Goal: Obtain resource: Download file/media

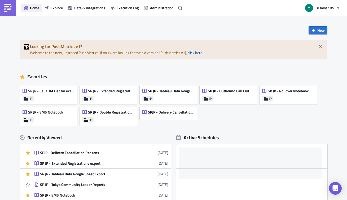
click at [32, 7] on span "Home" at bounding box center [34, 8] width 9 height 6
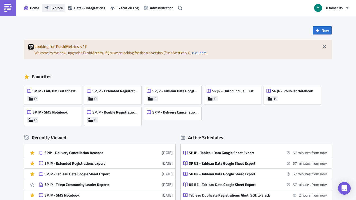
click at [54, 7] on span "Explore" at bounding box center [57, 8] width 12 height 6
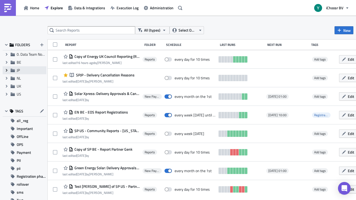
click at [5, 70] on icon "Expand group" at bounding box center [7, 70] width 4 height 4
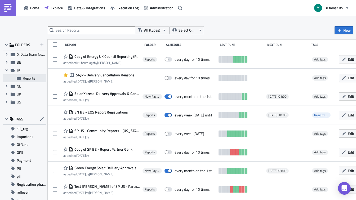
click at [29, 77] on span "Reports" at bounding box center [29, 78] width 12 height 6
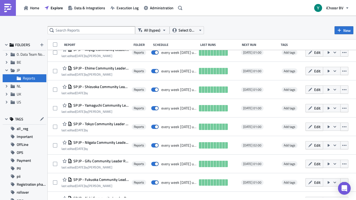
scroll to position [335, 0]
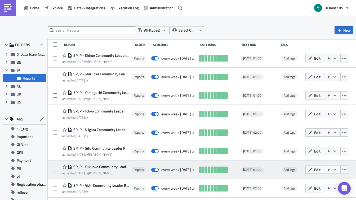
click at [118, 166] on span "SP JP - Fukuoka Community Leader Reports" at bounding box center [100, 166] width 57 height 5
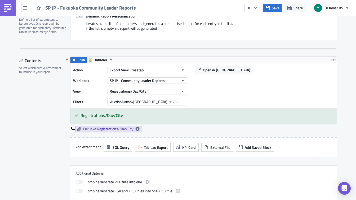
scroll to position [132, 0]
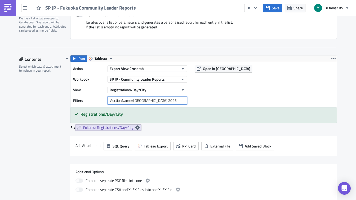
click at [159, 100] on input "AuctionName=[GEOGRAPHIC_DATA] 2025" at bounding box center [147, 100] width 79 height 8
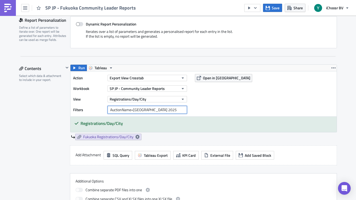
scroll to position [126, 0]
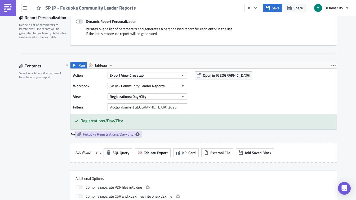
click at [235, 96] on div "Action Export View Crosstab Workbook SP JP - Community Leader Reports View Regi…" at bounding box center [203, 91] width 266 height 45
click at [162, 108] on input "AuctionName=[GEOGRAPHIC_DATA] 2025" at bounding box center [147, 107] width 79 height 8
click at [46, 124] on div "Contents Select which data & attachment to include in your report." at bounding box center [41, 135] width 45 height 146
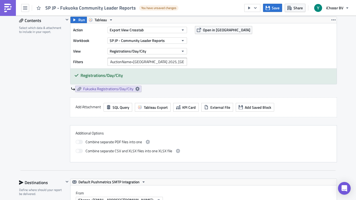
scroll to position [126, 0]
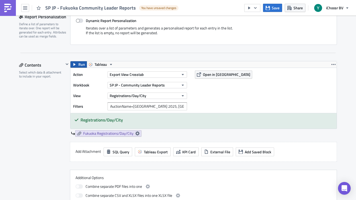
click at [80, 63] on span "Run" at bounding box center [81, 64] width 7 height 6
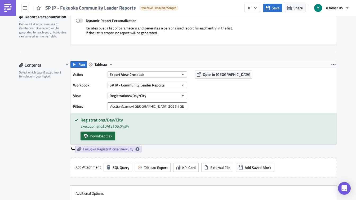
click at [101, 136] on span "Download xlsx" at bounding box center [101, 136] width 22 height 6
click at [164, 105] on input "AuctionName=[GEOGRAPHIC_DATA] 2025, [GEOGRAPHIC_DATA] 2025-2" at bounding box center [147, 106] width 79 height 8
drag, startPoint x: 164, startPoint y: 105, endPoint x: 195, endPoint y: 104, distance: 30.7
click at [195, 104] on div "Action Export View Crosstab Workbook SP JP - Community Leader Reports View Regi…" at bounding box center [203, 90] width 266 height 45
click at [52, 126] on div "Contents Select which data & attachment to include in your report." at bounding box center [41, 141] width 45 height 161
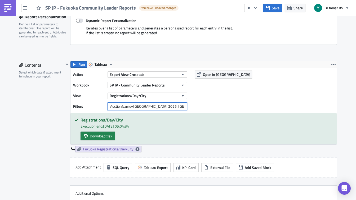
click at [165, 106] on input "AuctionName=[GEOGRAPHIC_DATA] 2025, [GEOGRAPHIC_DATA] 2025-2" at bounding box center [147, 106] width 79 height 8
drag, startPoint x: 165, startPoint y: 106, endPoint x: 184, endPoint y: 106, distance: 18.8
click at [184, 106] on input "AuctionName=[GEOGRAPHIC_DATA] 2025, [GEOGRAPHIC_DATA] 2025-2" at bounding box center [147, 106] width 79 height 8
type input "AuctionName=[GEOGRAPHIC_DATA] 2025"
click at [112, 132] on link "Download xlsx" at bounding box center [98, 135] width 35 height 9
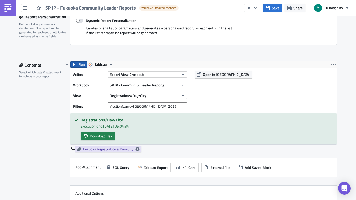
click at [81, 64] on span "Run" at bounding box center [81, 64] width 7 height 6
click at [106, 137] on span "Download xlsx" at bounding box center [101, 136] width 22 height 6
